Goal: Book appointment/travel/reservation

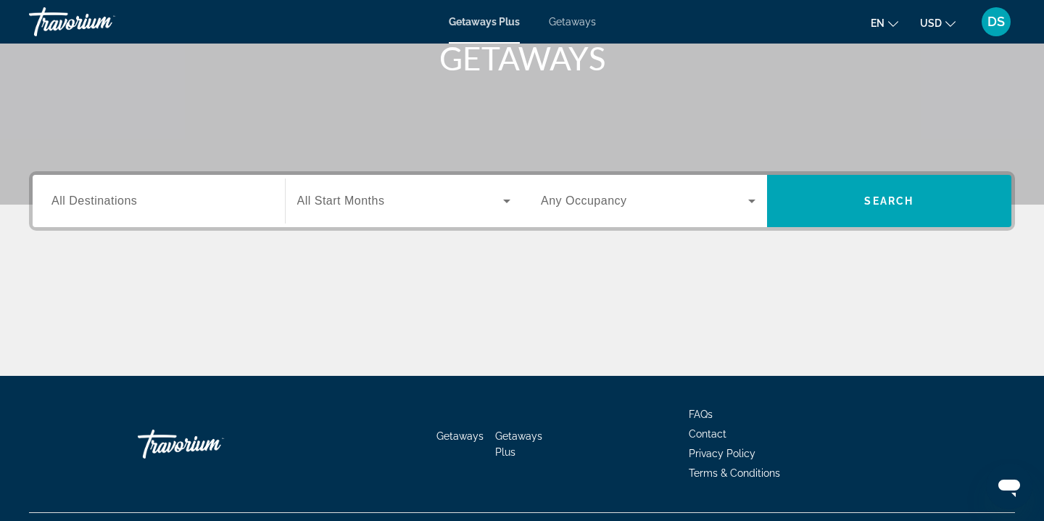
scroll to position [263, 0]
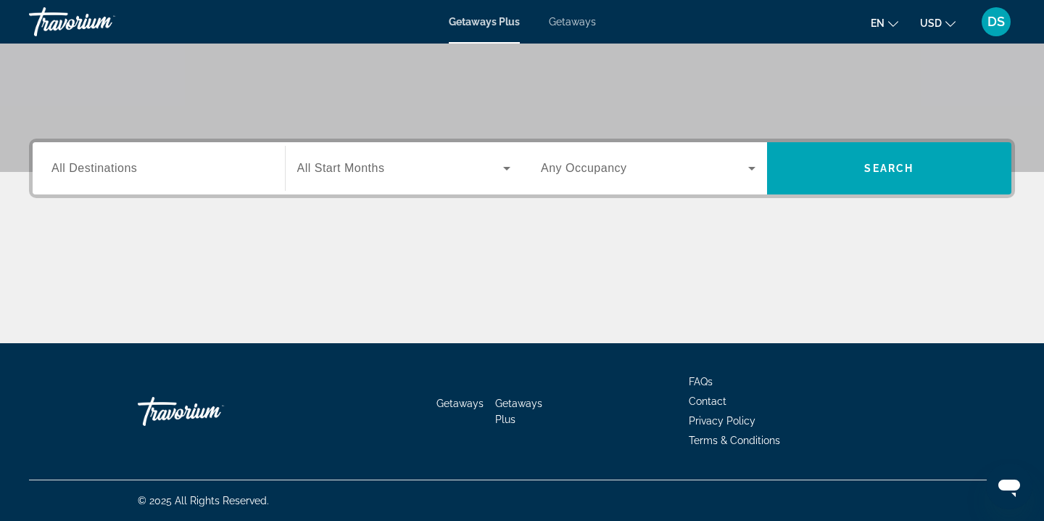
click at [367, 165] on span "All Start Months" at bounding box center [341, 168] width 88 height 12
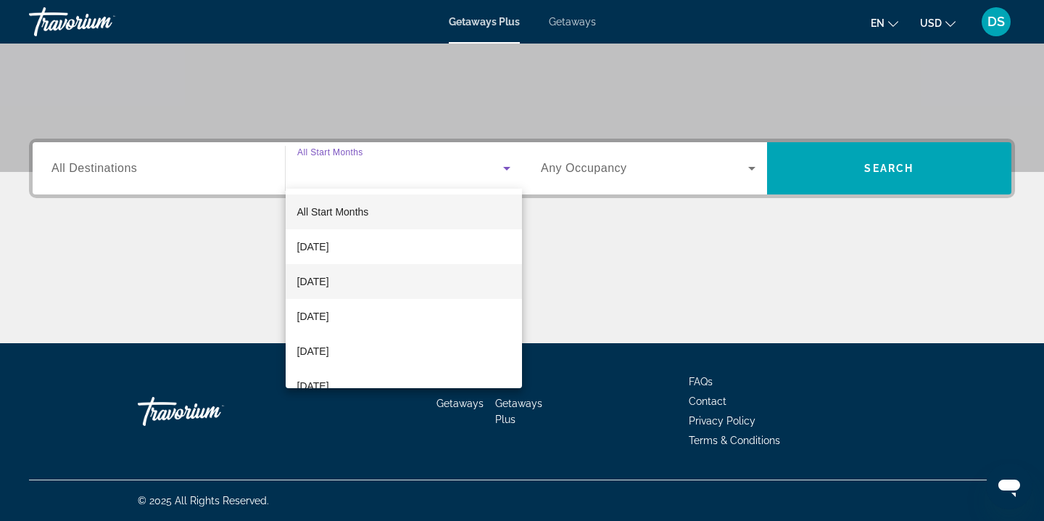
click at [329, 277] on span "[DATE]" at bounding box center [313, 281] width 32 height 17
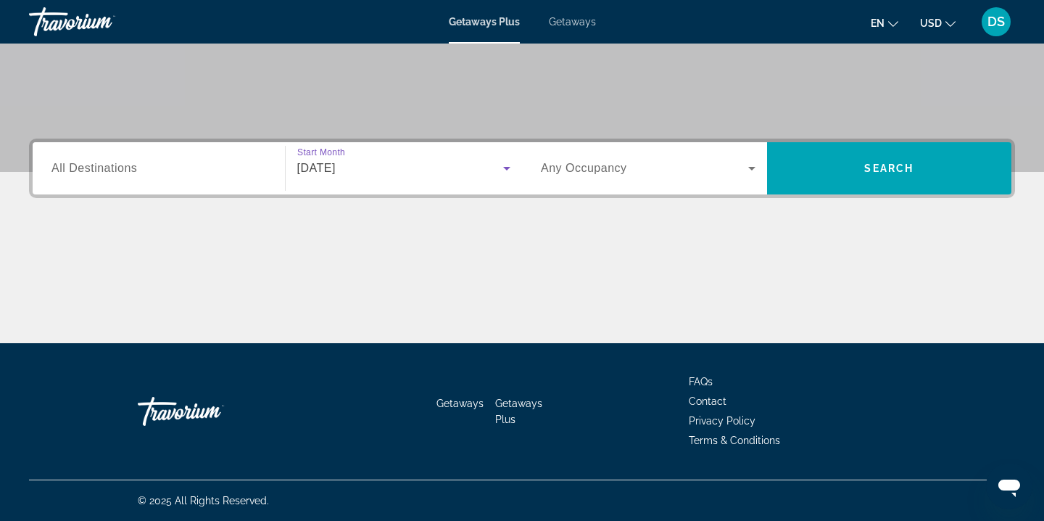
click at [667, 160] on span "Search widget" at bounding box center [644, 168] width 207 height 17
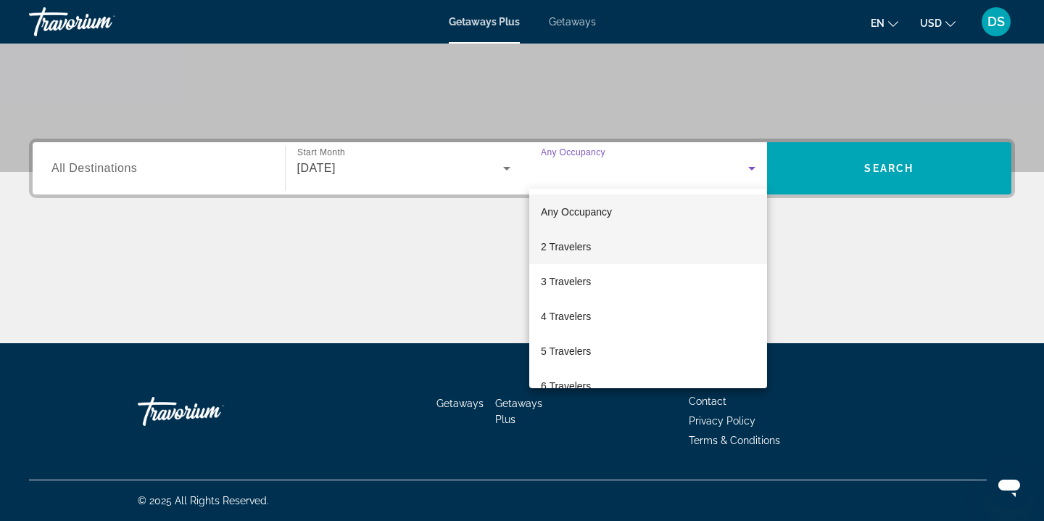
click at [562, 246] on span "2 Travelers" at bounding box center [566, 246] width 50 height 17
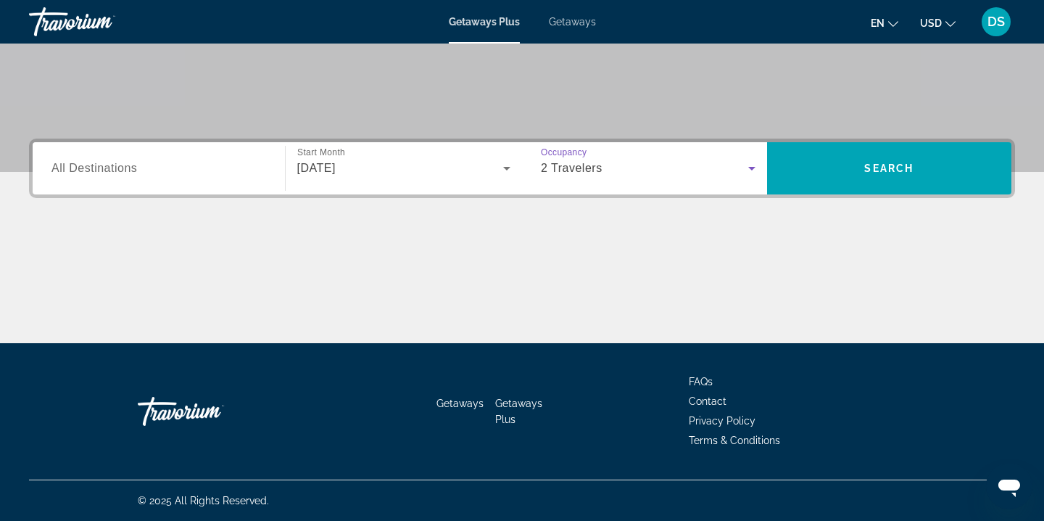
click at [157, 160] on input "Destination All Destinations" at bounding box center [158, 168] width 215 height 17
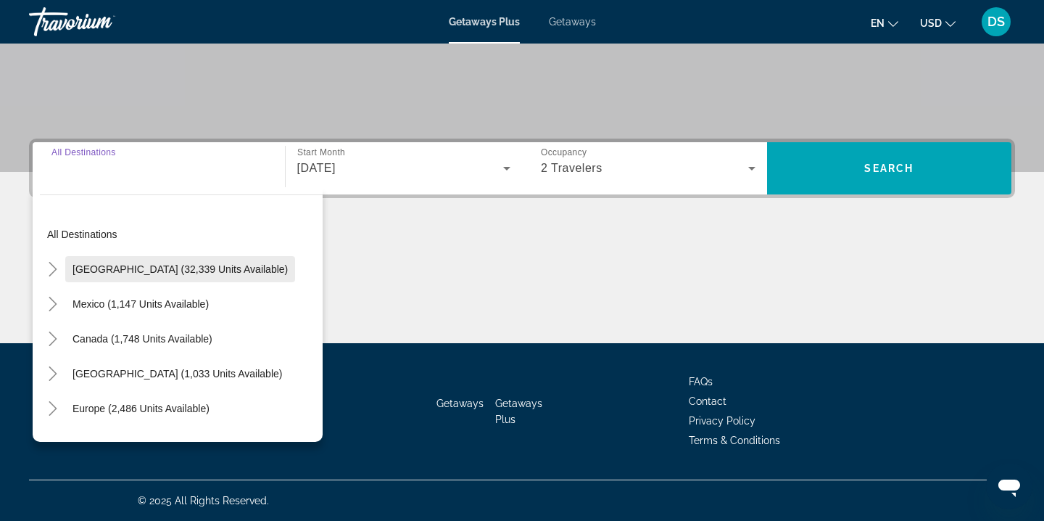
click at [147, 268] on span "[GEOGRAPHIC_DATA] (32,339 units available)" at bounding box center [180, 269] width 215 height 12
type input "**********"
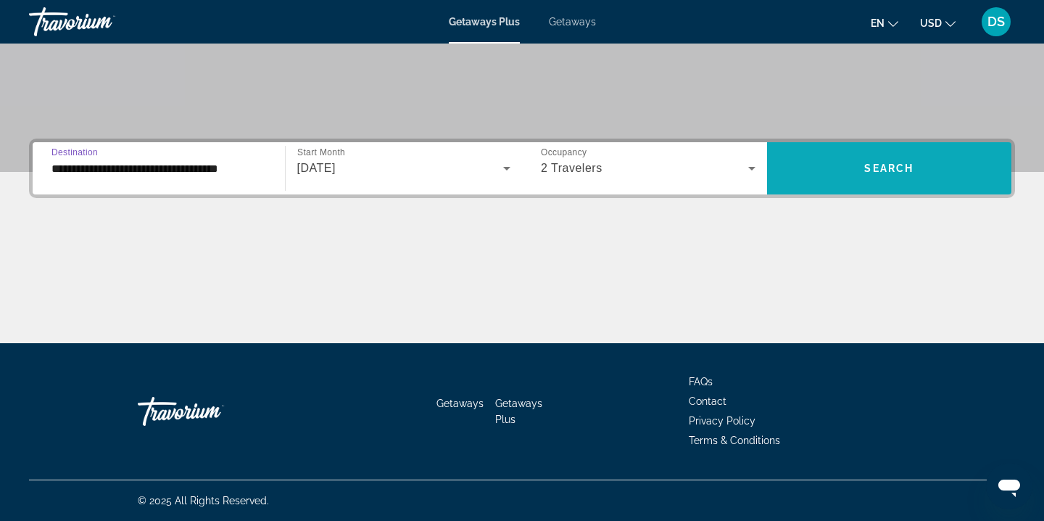
click at [837, 178] on span "Search widget" at bounding box center [889, 168] width 245 height 35
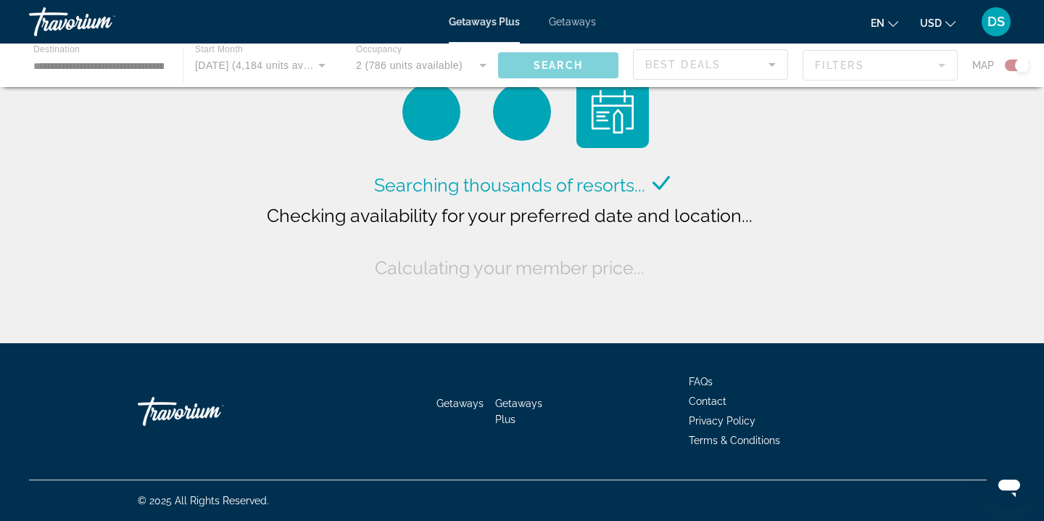
click at [0, 0] on div at bounding box center [0, 0] width 0 height 0
